Goal: Task Accomplishment & Management: Manage account settings

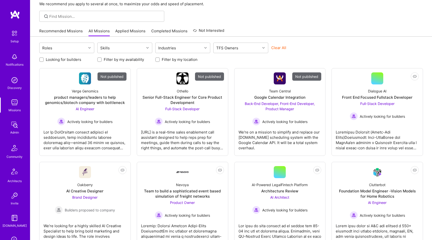
scroll to position [81, 0]
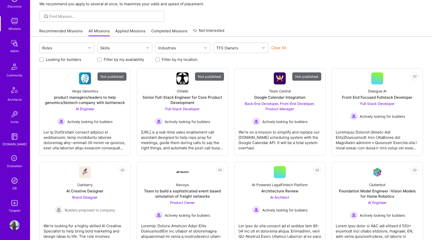
click at [16, 222] on img at bounding box center [15, 225] width 10 height 10
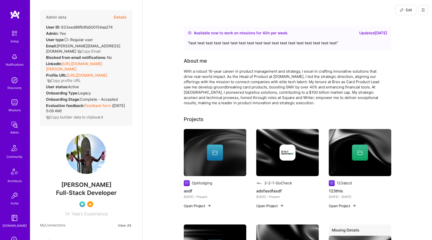
click at [407, 10] on span "Edit" at bounding box center [406, 10] width 12 height 5
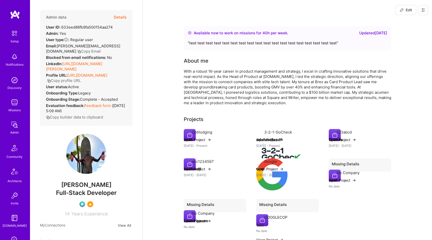
select select "US"
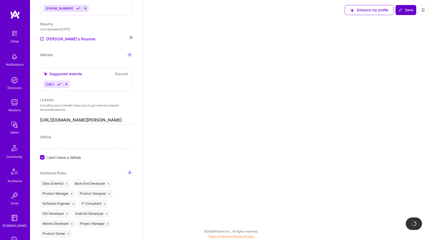
scroll to position [0, 15]
select select "Right Now"
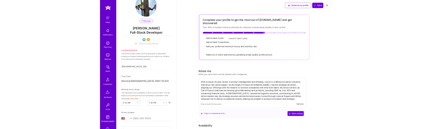
scroll to position [0, 0]
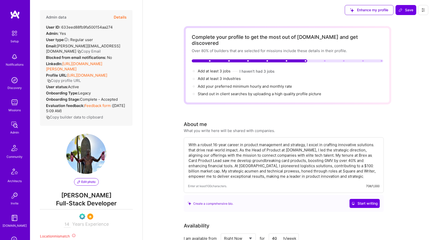
click at [87, 180] on span "Edit photo" at bounding box center [86, 181] width 18 height 5
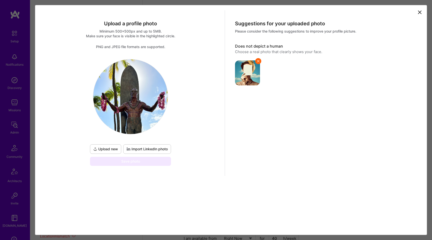
click at [136, 118] on img at bounding box center [130, 96] width 75 height 75
click at [129, 125] on img at bounding box center [130, 96] width 75 height 75
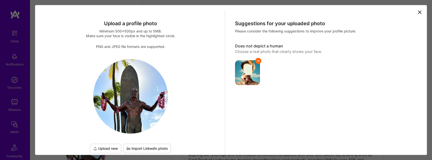
click at [129, 117] on img at bounding box center [130, 96] width 75 height 75
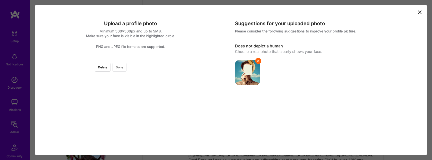
click at [127, 71] on button "Done" at bounding box center [120, 67] width 14 height 9
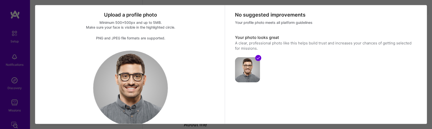
scroll to position [8, 0]
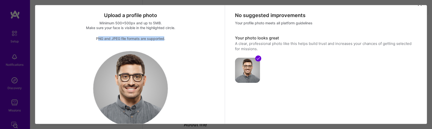
drag, startPoint x: 97, startPoint y: 38, endPoint x: 165, endPoint y: 37, distance: 68.1
click at [165, 37] on div "PNG and JPEG file formats are supported." at bounding box center [130, 38] width 181 height 5
copy div "NG and JPEG file formats are supported"
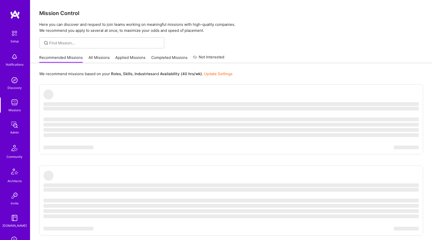
scroll to position [81, 0]
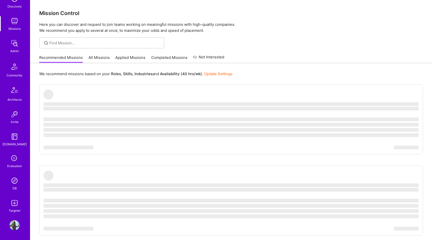
click at [15, 225] on img at bounding box center [15, 225] width 10 height 10
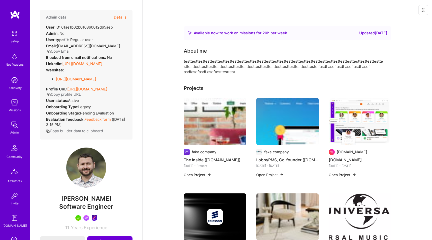
click at [422, 8] on button at bounding box center [424, 10] width 10 height 10
click at [404, 22] on button "Login as Luis F." at bounding box center [402, 21] width 53 height 13
